Goal: Find contact information: Find contact information

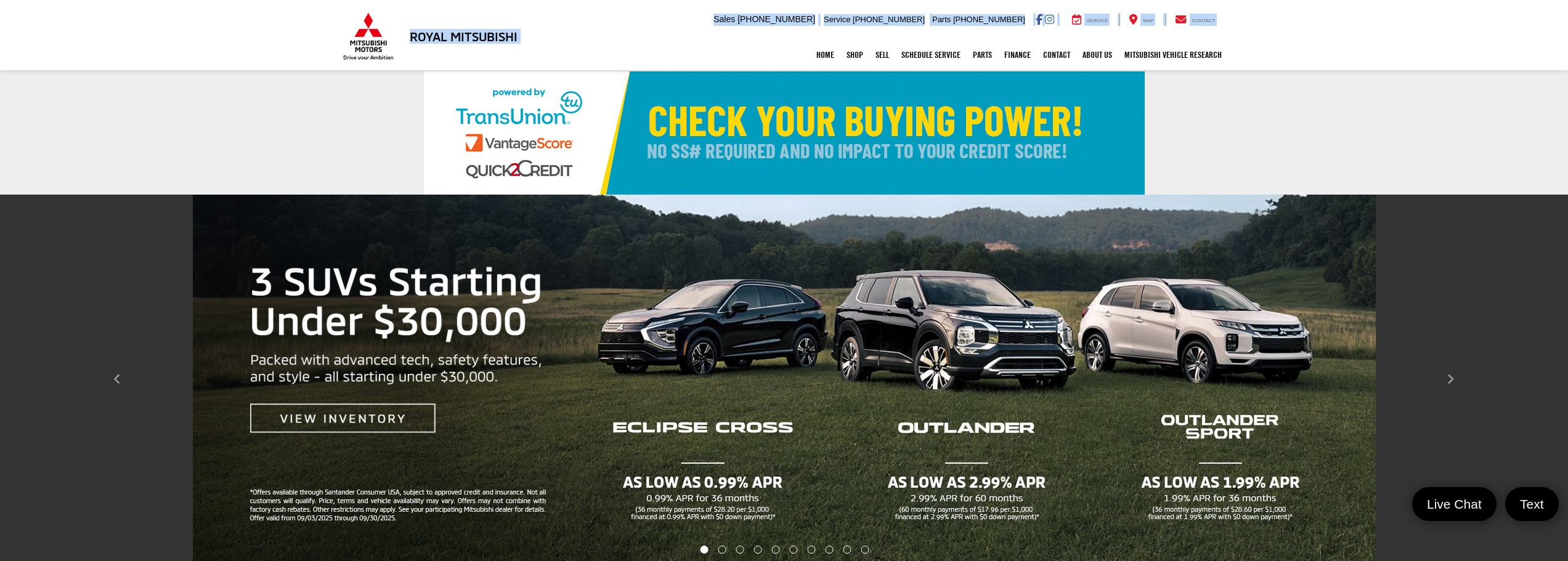
drag, startPoint x: 477, startPoint y: 32, endPoint x: 416, endPoint y: 32, distance: 61.0
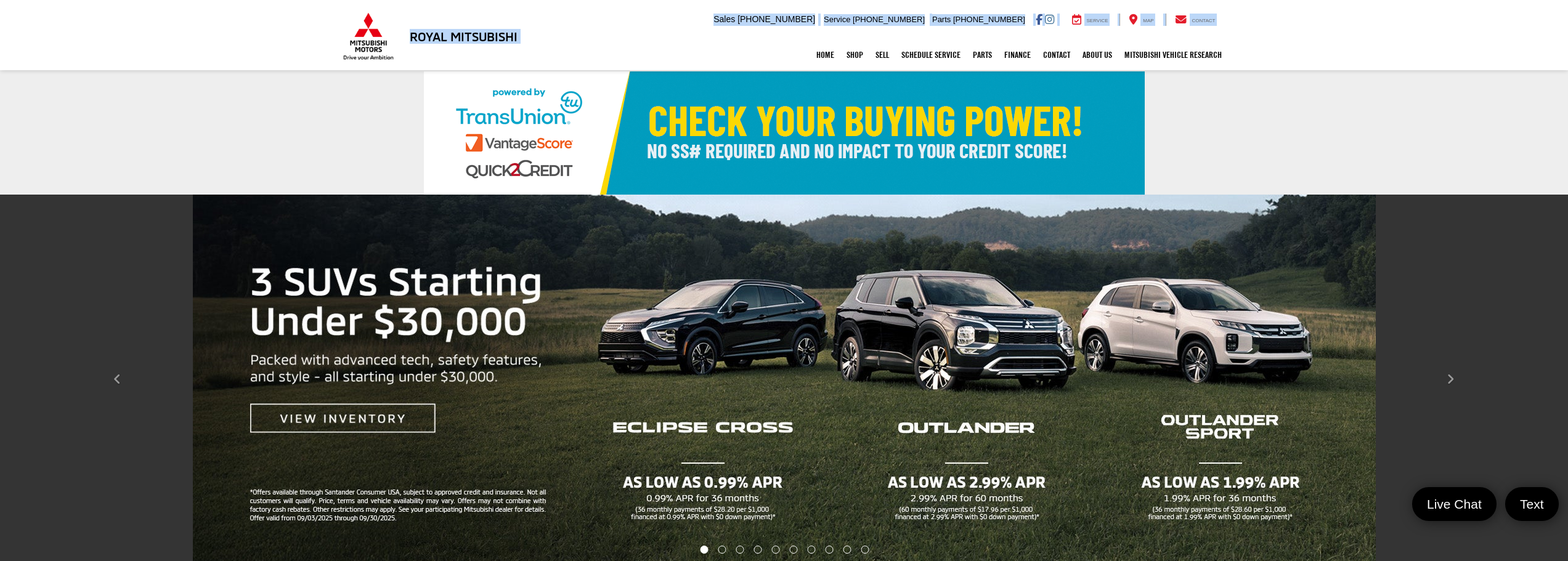
click at [412, 32] on div "Royal Mitsubishi 9255 Airline Hwy, Baton Rouge, LA 70815 Sales Mobile Sales 225…" at bounding box center [784, 19] width 887 height 39
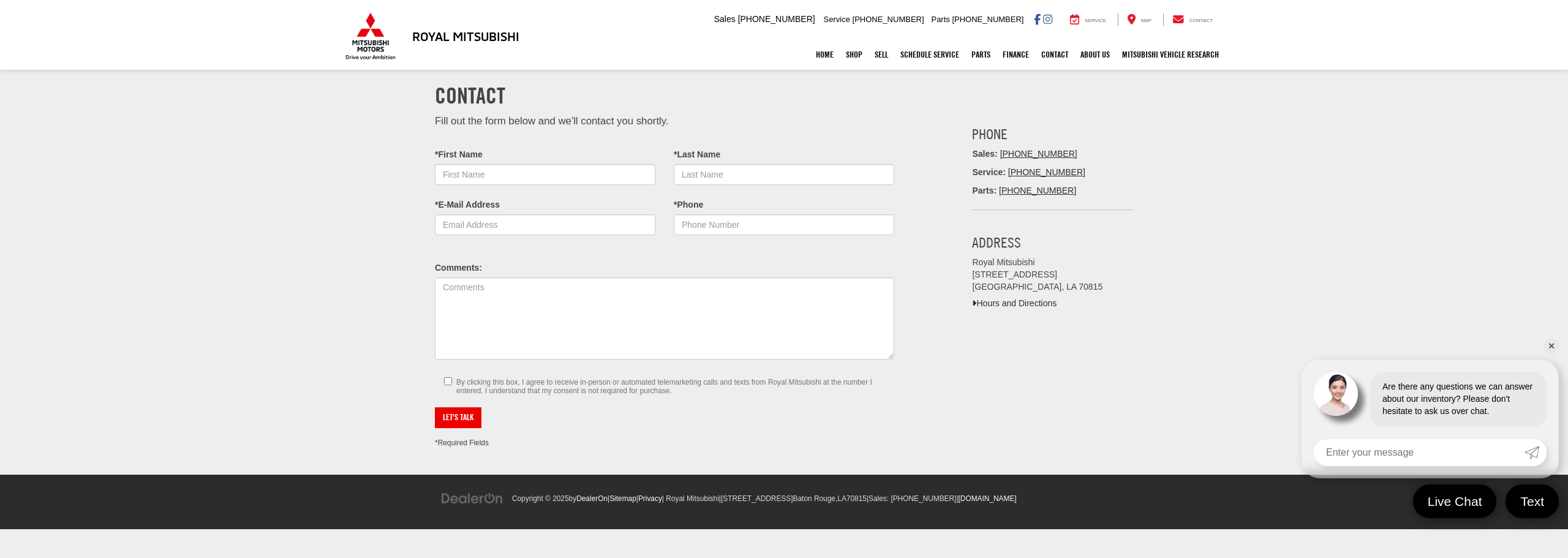
click at [232, 279] on section "Contact Fill out the form below and we'll contact you shortly. * Contact Name: …" at bounding box center [784, 273] width 1568 height 403
